Goal: Navigation & Orientation: Find specific page/section

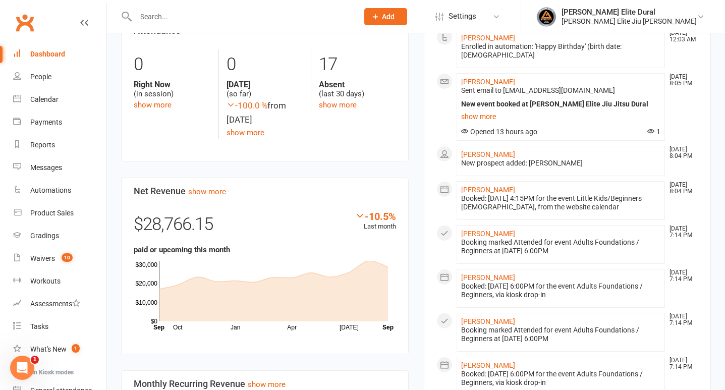
scroll to position [515, 0]
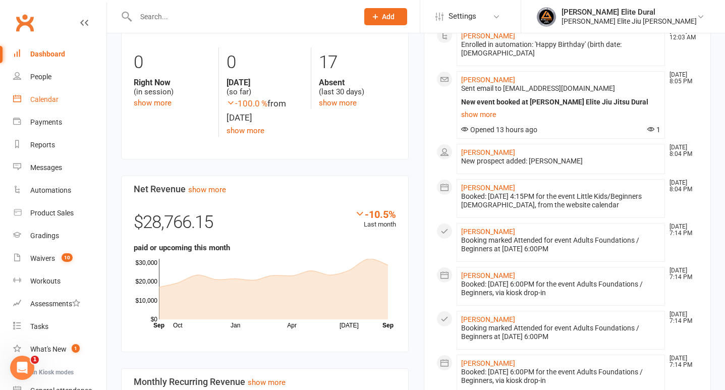
click at [44, 101] on div "Calendar" at bounding box center [44, 99] width 28 height 8
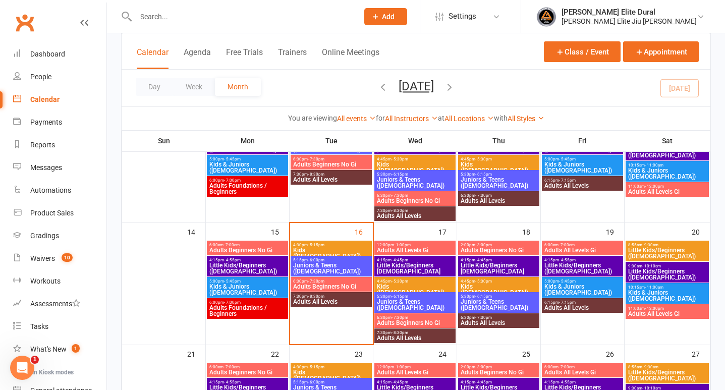
scroll to position [259, 0]
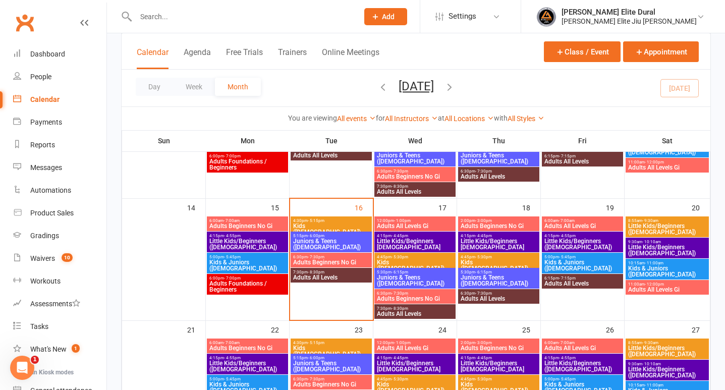
click at [406, 243] on span "Little Kids/Beginners [DEMOGRAPHIC_DATA]" at bounding box center [414, 244] width 77 height 12
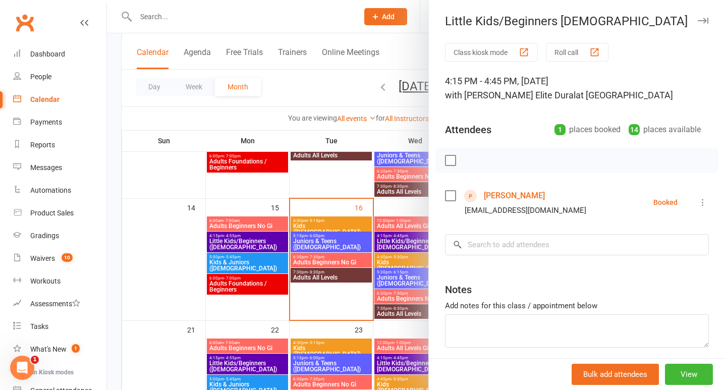
click at [112, 235] on div at bounding box center [416, 195] width 618 height 390
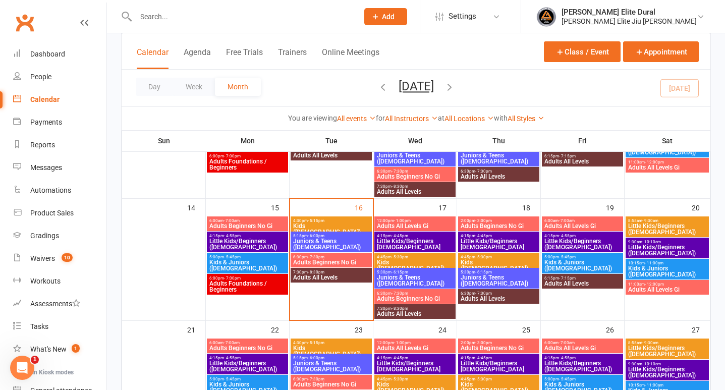
click at [399, 239] on span "Little Kids/Beginners [DEMOGRAPHIC_DATA]" at bounding box center [414, 244] width 77 height 12
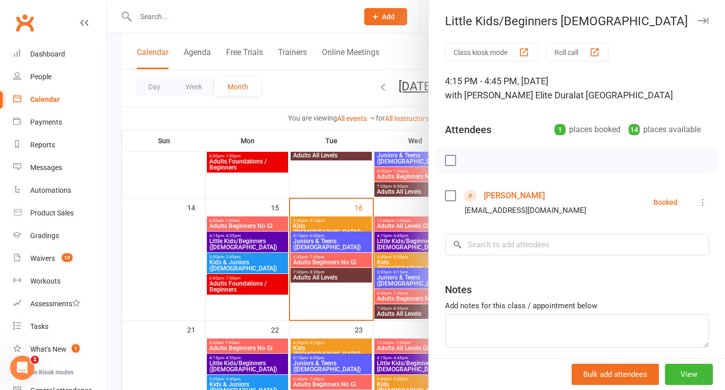
click at [115, 225] on div at bounding box center [416, 195] width 618 height 390
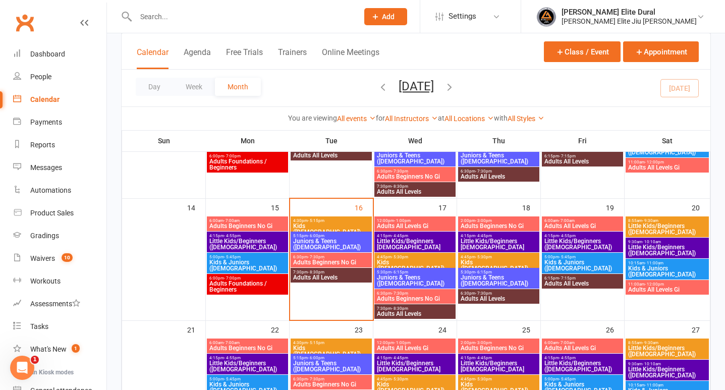
click at [400, 263] on span "Kids ([DEMOGRAPHIC_DATA])" at bounding box center [414, 265] width 77 height 12
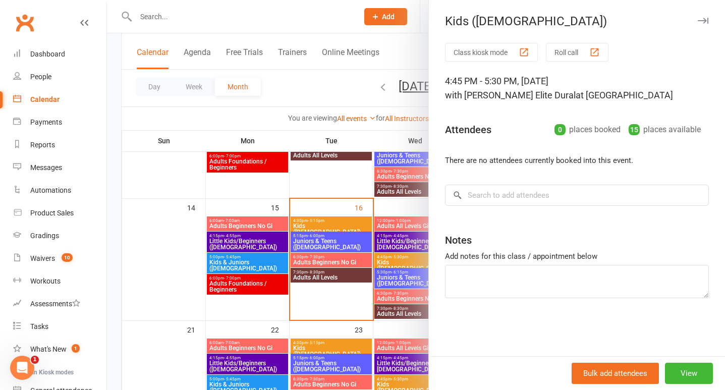
click at [117, 234] on div at bounding box center [416, 195] width 618 height 390
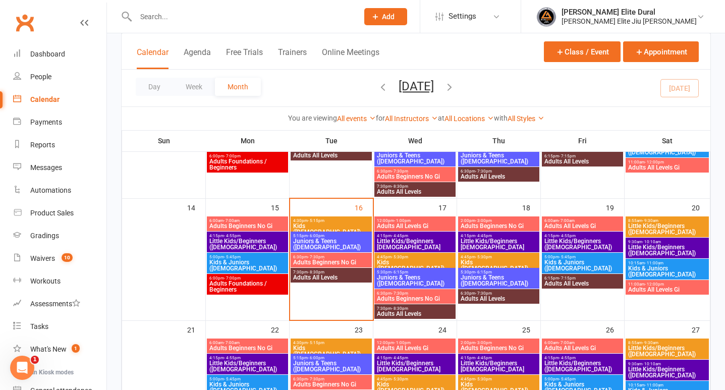
click at [402, 282] on span "Juniors & Teens ([DEMOGRAPHIC_DATA])" at bounding box center [414, 280] width 77 height 12
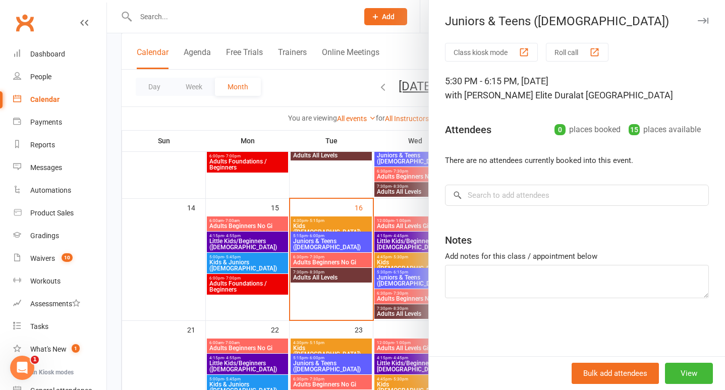
click at [110, 262] on div at bounding box center [416, 195] width 618 height 390
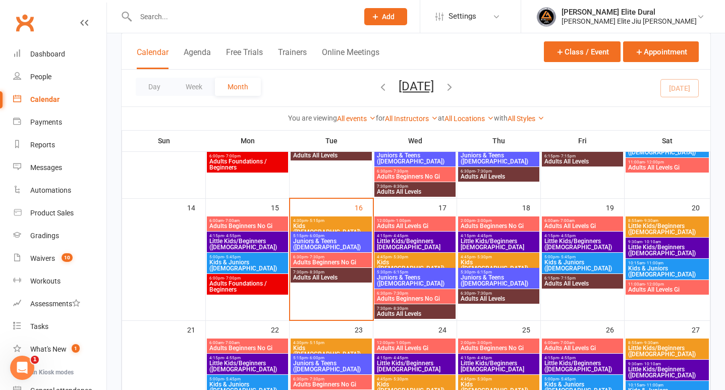
click at [397, 296] on span "Adults Beginners No Gi" at bounding box center [414, 299] width 77 height 6
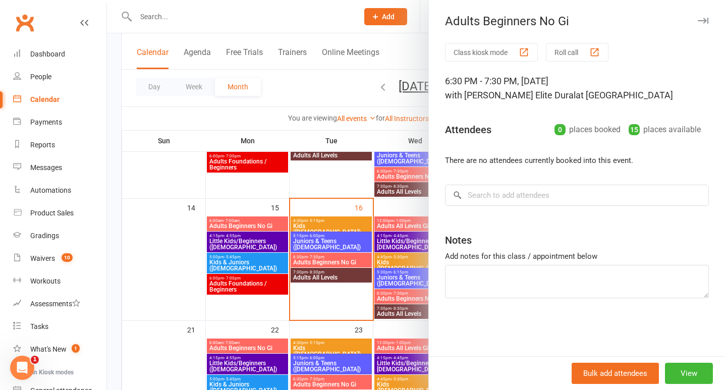
click at [112, 236] on div at bounding box center [416, 195] width 618 height 390
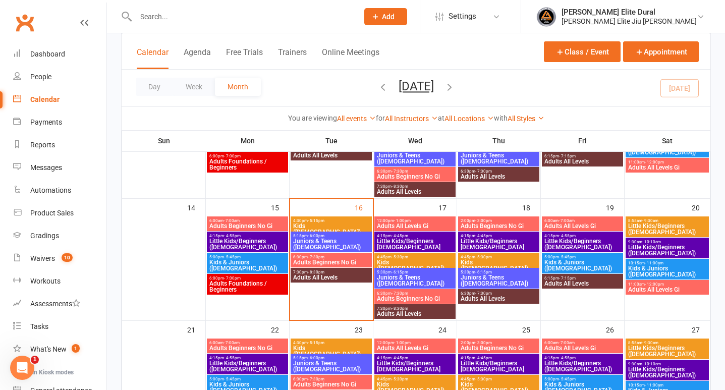
click at [486, 239] on span "Little Kids/Beginners [DEMOGRAPHIC_DATA]" at bounding box center [498, 244] width 77 height 12
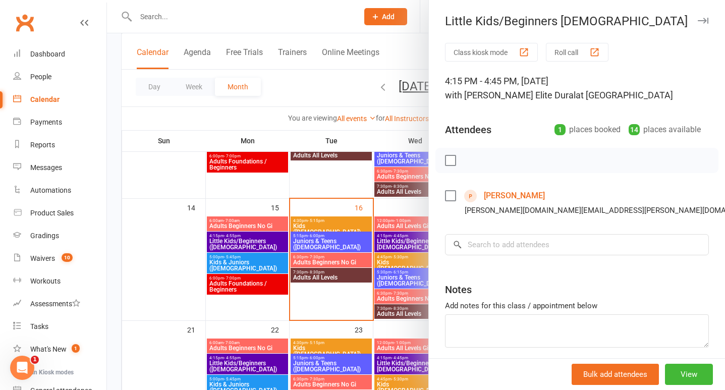
click at [116, 241] on div at bounding box center [416, 195] width 618 height 390
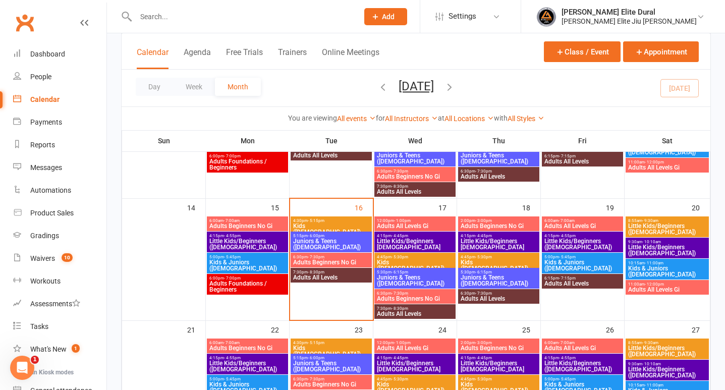
click at [484, 260] on span "Kids ([DEMOGRAPHIC_DATA])" at bounding box center [498, 265] width 77 height 12
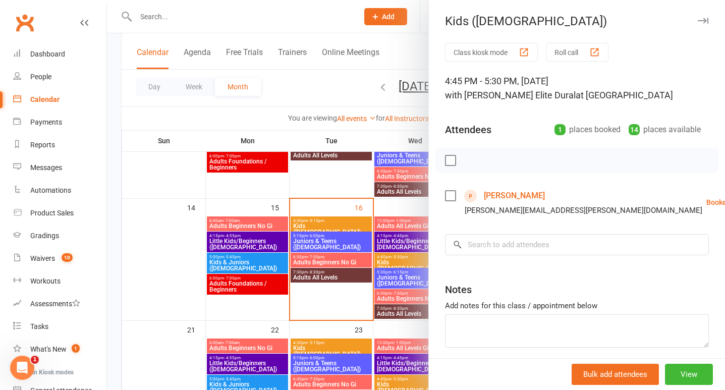
click at [111, 256] on div at bounding box center [416, 195] width 618 height 390
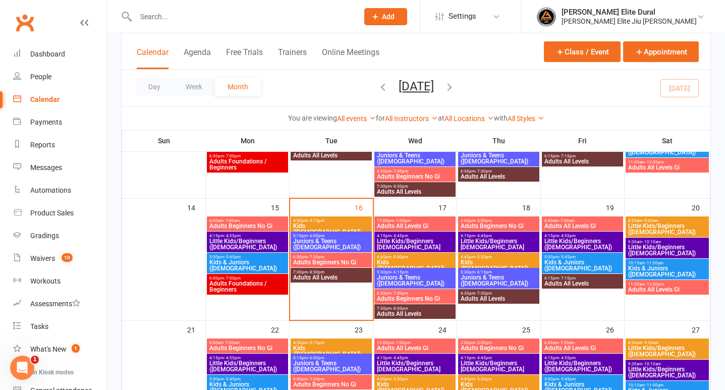
click at [562, 240] on span "Little Kids/Beginners ([DEMOGRAPHIC_DATA])" at bounding box center [582, 244] width 77 height 12
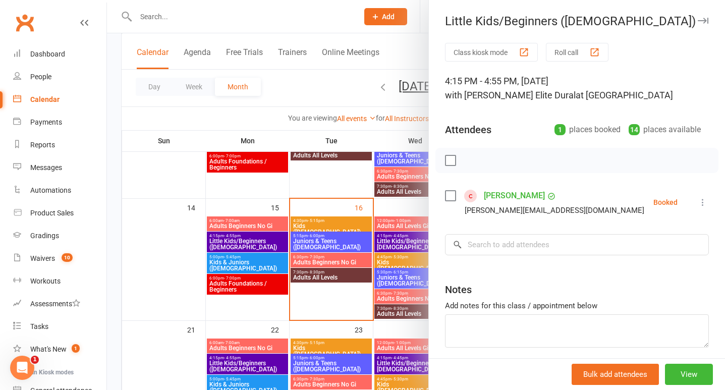
click at [116, 246] on div at bounding box center [416, 195] width 618 height 390
